Goal: Task Accomplishment & Management: Manage account settings

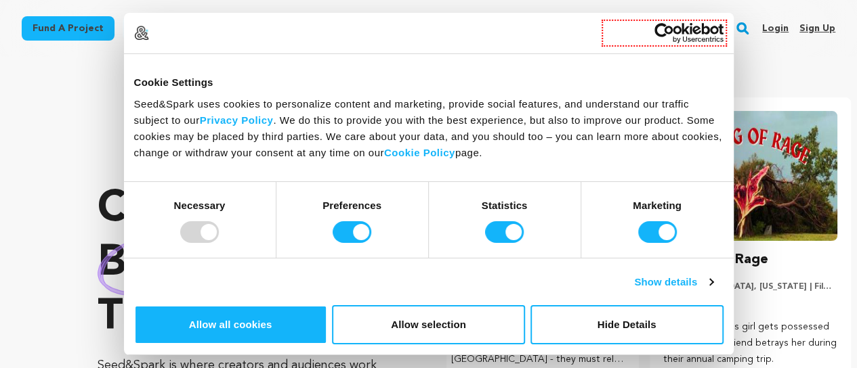
scroll to position [0, 223]
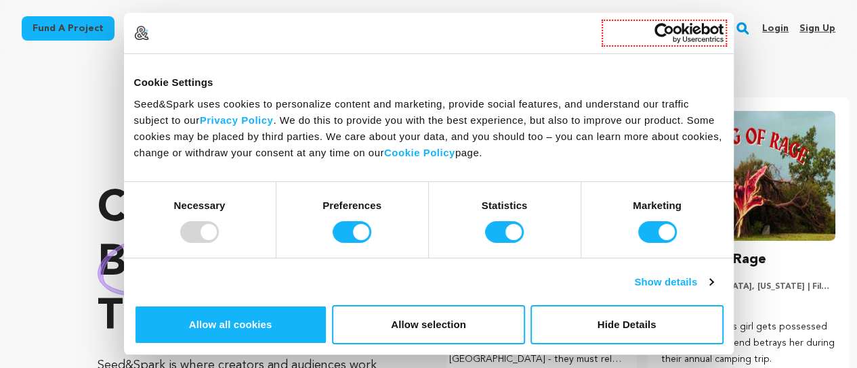
click at [804, 26] on link "Sign up" at bounding box center [817, 29] width 36 height 22
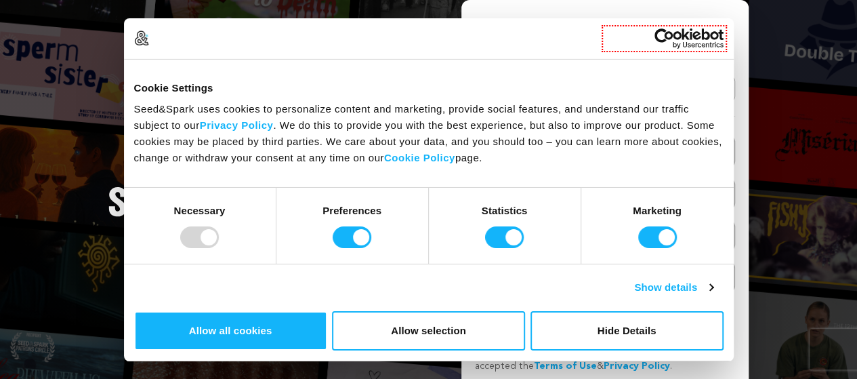
click at [602, 91] on link "Continue with Google" at bounding box center [605, 89] width 260 height 26
click at [604, 81] on link "Continue with Google" at bounding box center [605, 89] width 260 height 26
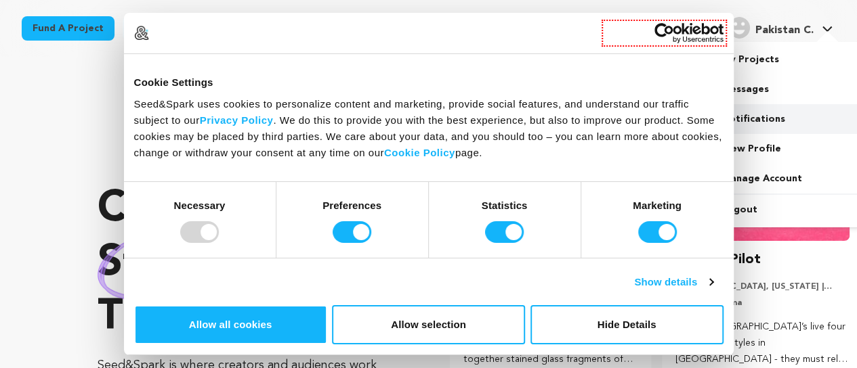
scroll to position [0, 223]
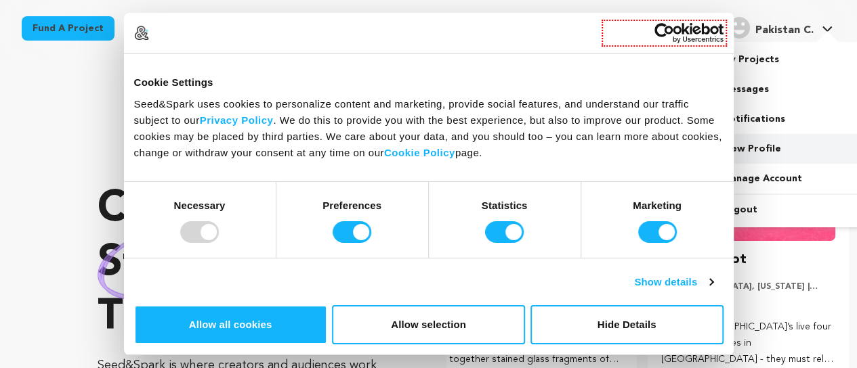
click at [755, 142] on link "View Profile" at bounding box center [787, 149] width 152 height 30
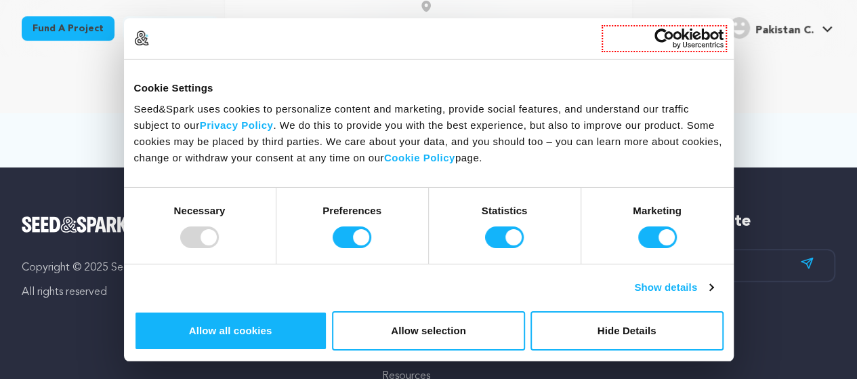
scroll to position [133, 0]
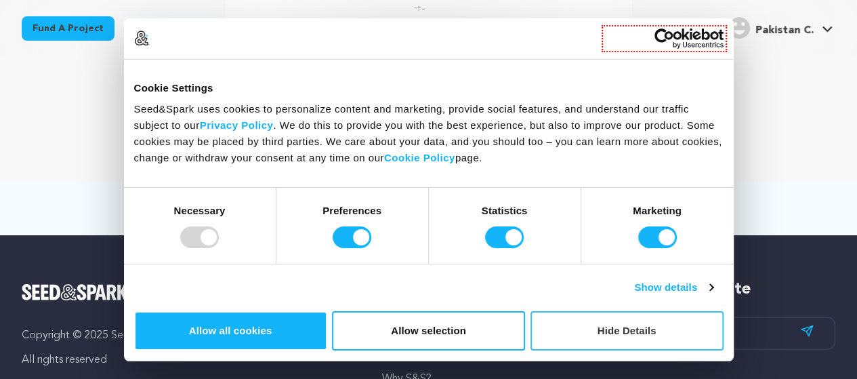
click at [717, 311] on button "Hide Details" at bounding box center [626, 330] width 193 height 39
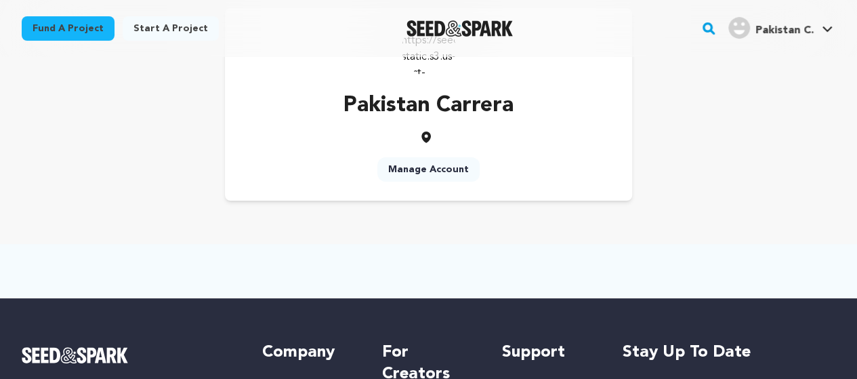
scroll to position [0, 0]
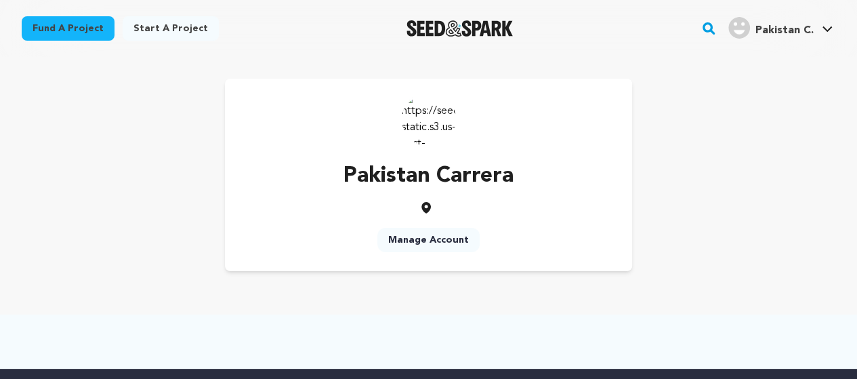
click at [436, 125] on img at bounding box center [429, 119] width 54 height 54
click at [428, 242] on link "Manage Account" at bounding box center [428, 240] width 102 height 24
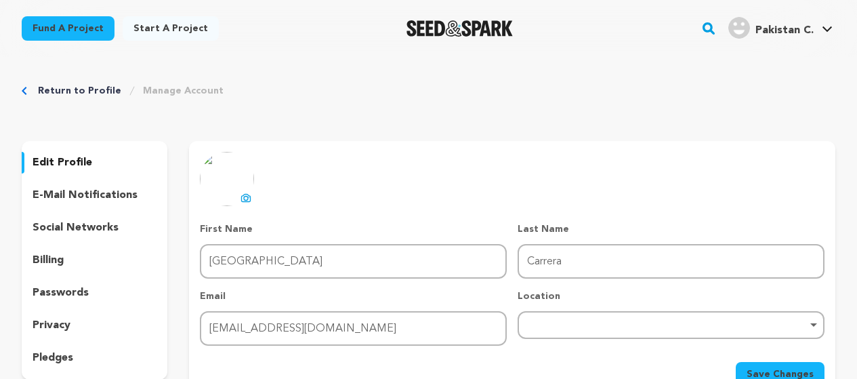
scroll to position [68, 0]
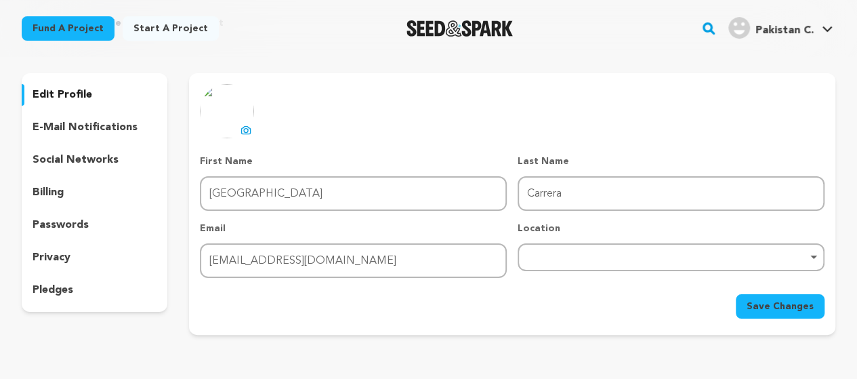
click at [620, 254] on div "Remove item" at bounding box center [671, 257] width 307 height 28
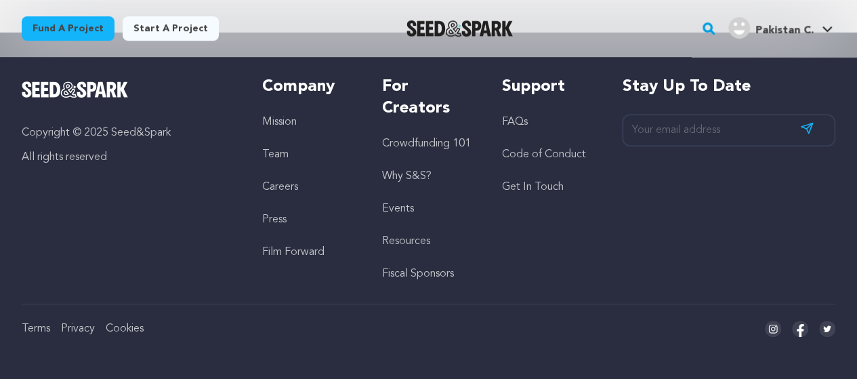
scroll to position [85, 0]
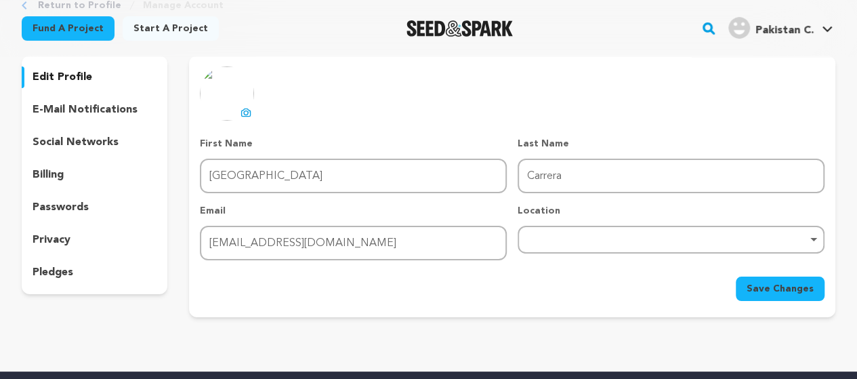
click at [253, 125] on div "uploading spinner upload profile image First Name First Name [GEOGRAPHIC_DATA] …" at bounding box center [512, 183] width 625 height 234
click at [247, 118] on button "uploading spinner upload profile image" at bounding box center [246, 112] width 16 height 16
click at [58, 70] on p "edit profile" at bounding box center [63, 77] width 60 height 16
